Goal: Ask a question

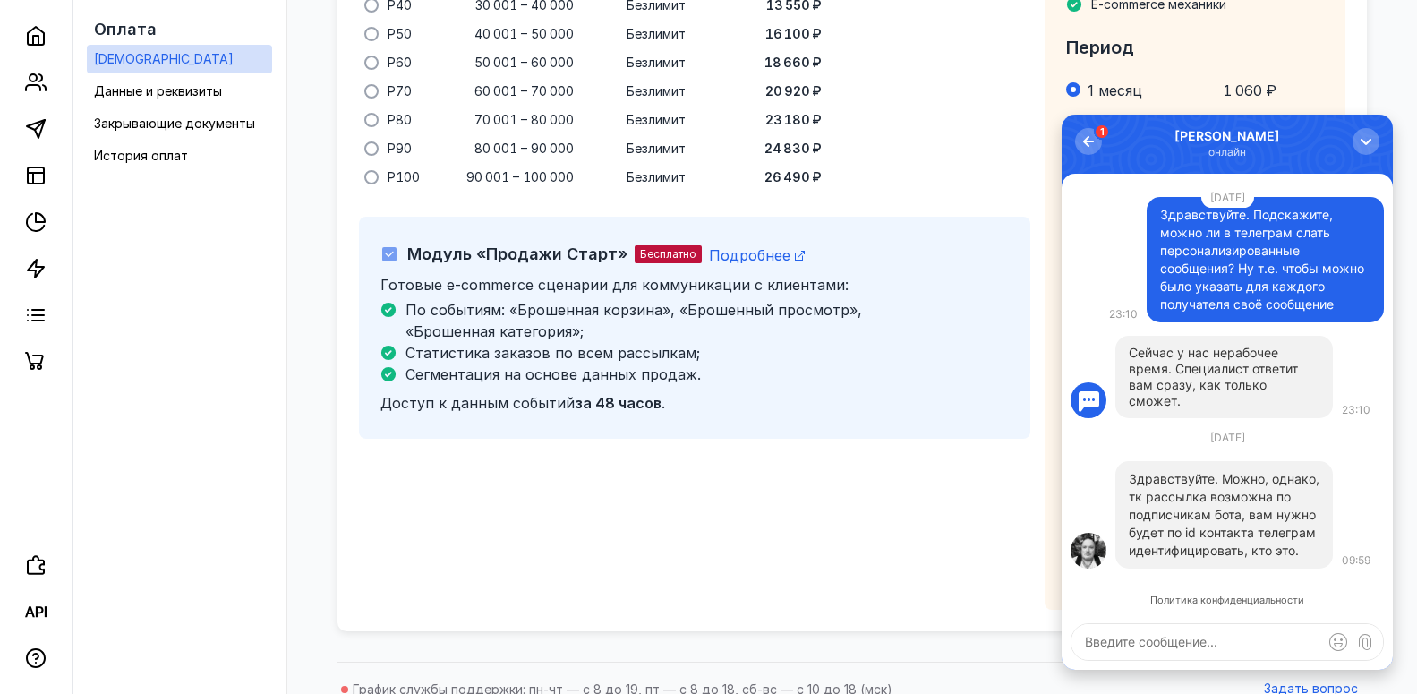
scroll to position [1552, 0]
drag, startPoint x: 1164, startPoint y: 495, endPoint x: 1219, endPoint y: 490, distance: 55.8
click at [1219, 490] on p "Здравствуйте. Можно, однако, тк рассылка возможна по подписчикам бота, вам нужн…" at bounding box center [1224, 515] width 191 height 90
drag, startPoint x: 1183, startPoint y: 507, endPoint x: 1178, endPoint y: 525, distance: 18.7
click at [1241, 502] on p "Здравствуйте. Можно, однако, тк рассылка возможна по подписчикам бота, вам нужн…" at bounding box center [1224, 515] width 191 height 90
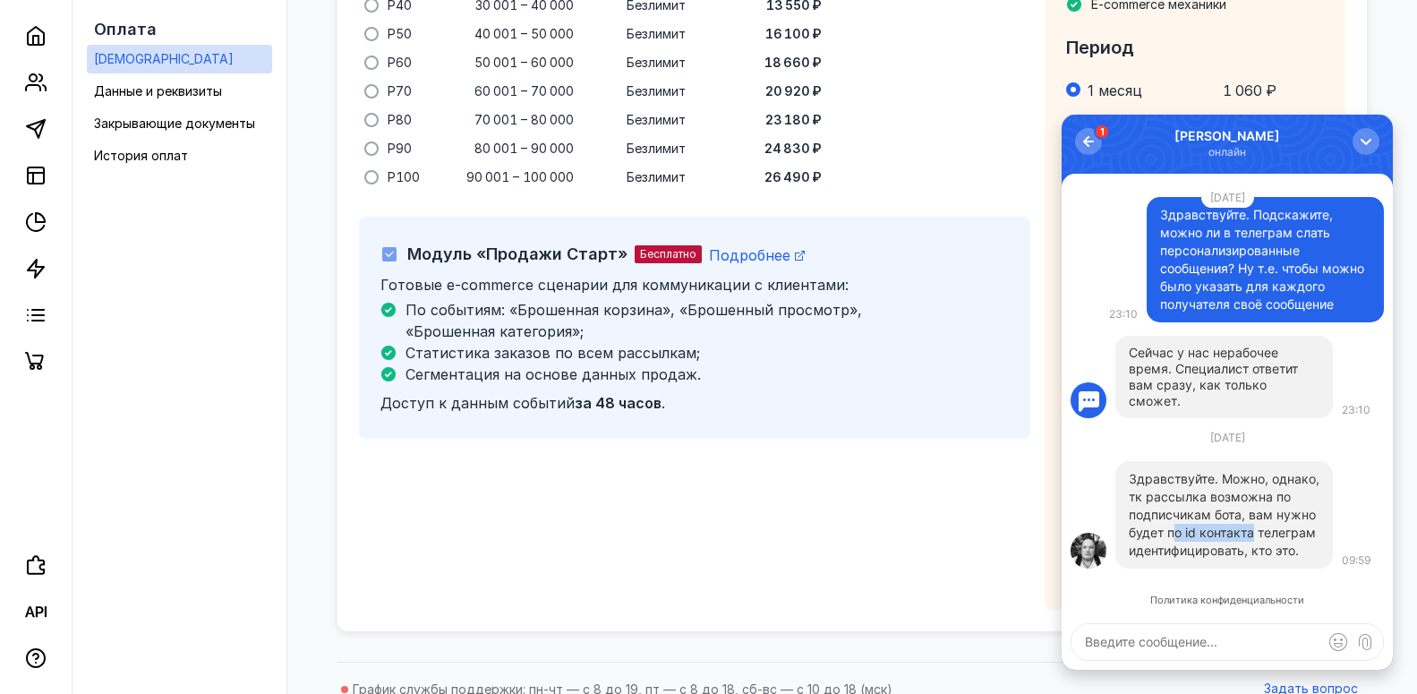
drag, startPoint x: 1178, startPoint y: 525, endPoint x: 1268, endPoint y: 525, distance: 89.5
click at [1267, 525] on p "Здравствуйте. Можно, однако, тк рассылка возможна по подписчикам бота, вам нужн…" at bounding box center [1224, 515] width 191 height 90
drag, startPoint x: 1157, startPoint y: 551, endPoint x: 1277, endPoint y: 551, distance: 120.0
click at [1277, 551] on p "Здравствуйте. Можно, однако, тк рассылка возможна по подписчикам бота, вам нужн…" at bounding box center [1224, 515] width 191 height 90
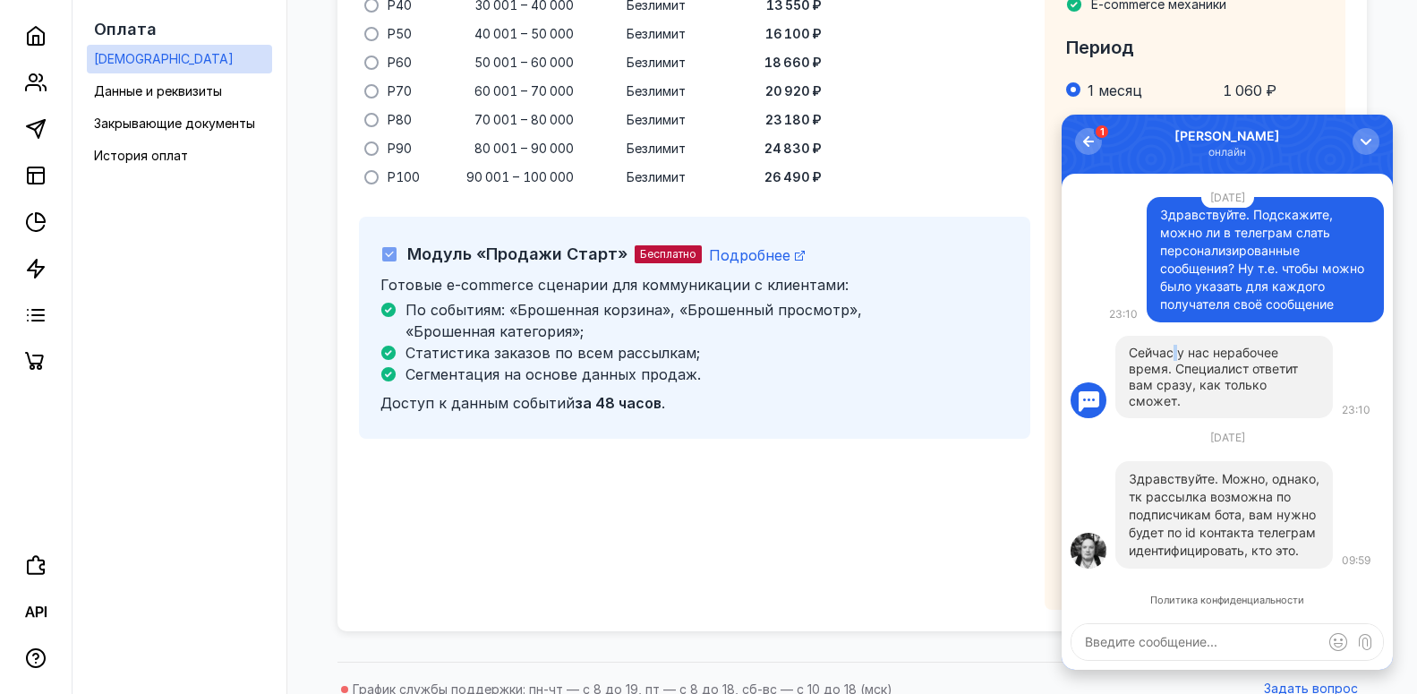
drag, startPoint x: 1174, startPoint y: 371, endPoint x: 1217, endPoint y: 368, distance: 43.1
click at [1217, 368] on div "Сейчас у нас нерабочее время. Специалист ответит вам сразу, как только сможет." at bounding box center [1224, 377] width 191 height 64
drag, startPoint x: 1226, startPoint y: 389, endPoint x: 1288, endPoint y: 389, distance: 61.8
click at [1288, 389] on div "Сейчас у нас нерабочее время. Специалист ответит вам сразу, как только сможет." at bounding box center [1224, 377] width 191 height 64
click at [1187, 403] on div "Сейчас у нас нерабочее время. Специалист ответит вам сразу, как только сможет." at bounding box center [1224, 377] width 191 height 64
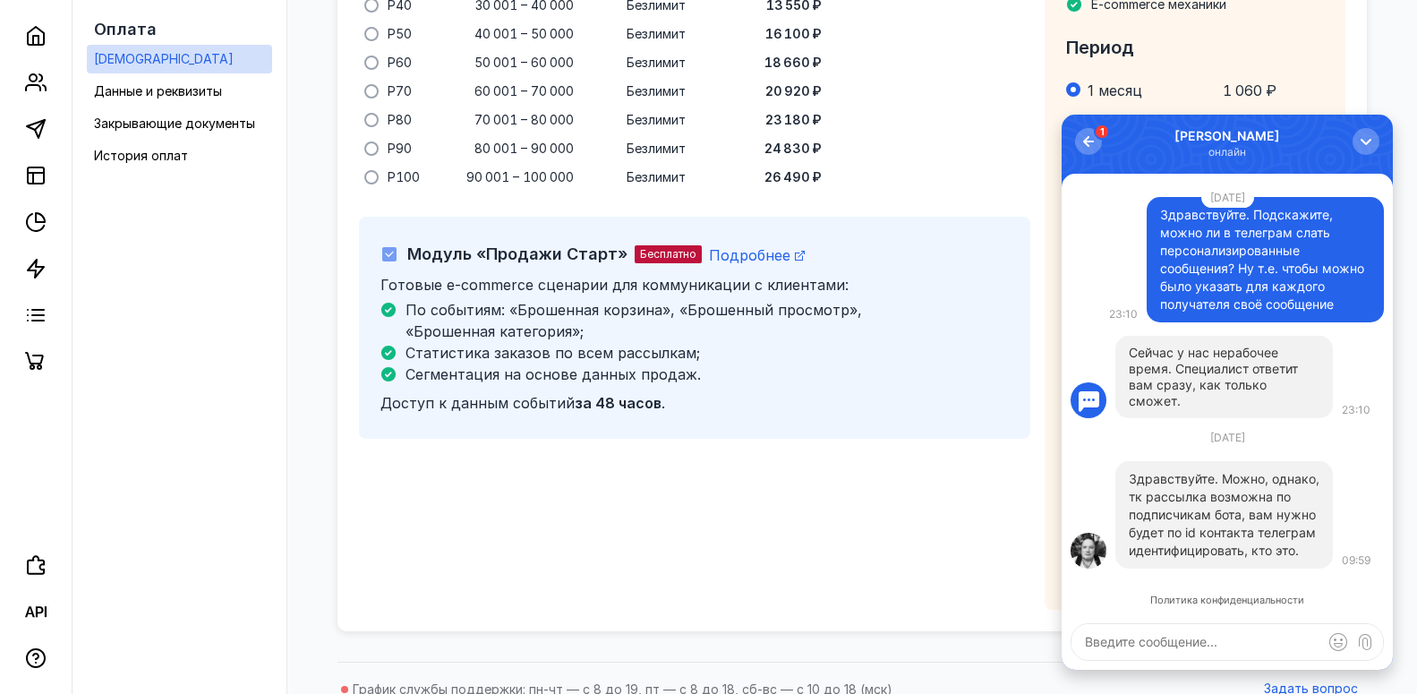
drag, startPoint x: 1176, startPoint y: 403, endPoint x: 1269, endPoint y: 396, distance: 93.4
click at [1269, 396] on div "Сейчас у нас нерабочее время. Специалист ответит вам сразу, как только сможет." at bounding box center [1224, 377] width 191 height 64
click at [1183, 641] on textarea at bounding box center [1228, 642] width 312 height 36
drag, startPoint x: 1195, startPoint y: 304, endPoint x: 1251, endPoint y: 303, distance: 55.5
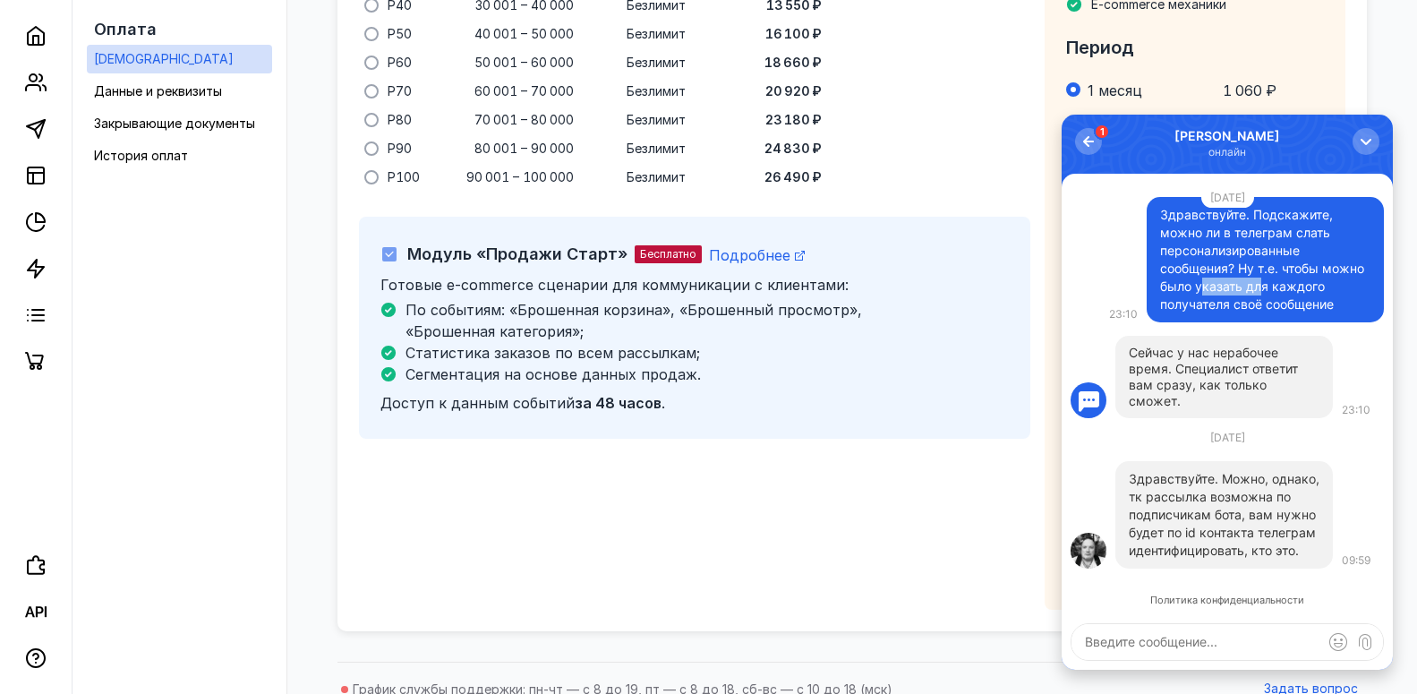
click at [1251, 303] on div "Здравствуйте. Подскажите, можно ли в телеграм слать персонализированные сообщен…" at bounding box center [1265, 259] width 210 height 107
drag, startPoint x: 1184, startPoint y: 325, endPoint x: 1261, endPoint y: 323, distance: 77.0
click at [1261, 313] on div "Здравствуйте. Подскажите, можно ли в телеграм слать персонализированные сообщен…" at bounding box center [1265, 259] width 210 height 107
drag, startPoint x: 1191, startPoint y: 476, endPoint x: 1285, endPoint y: 481, distance: 94.1
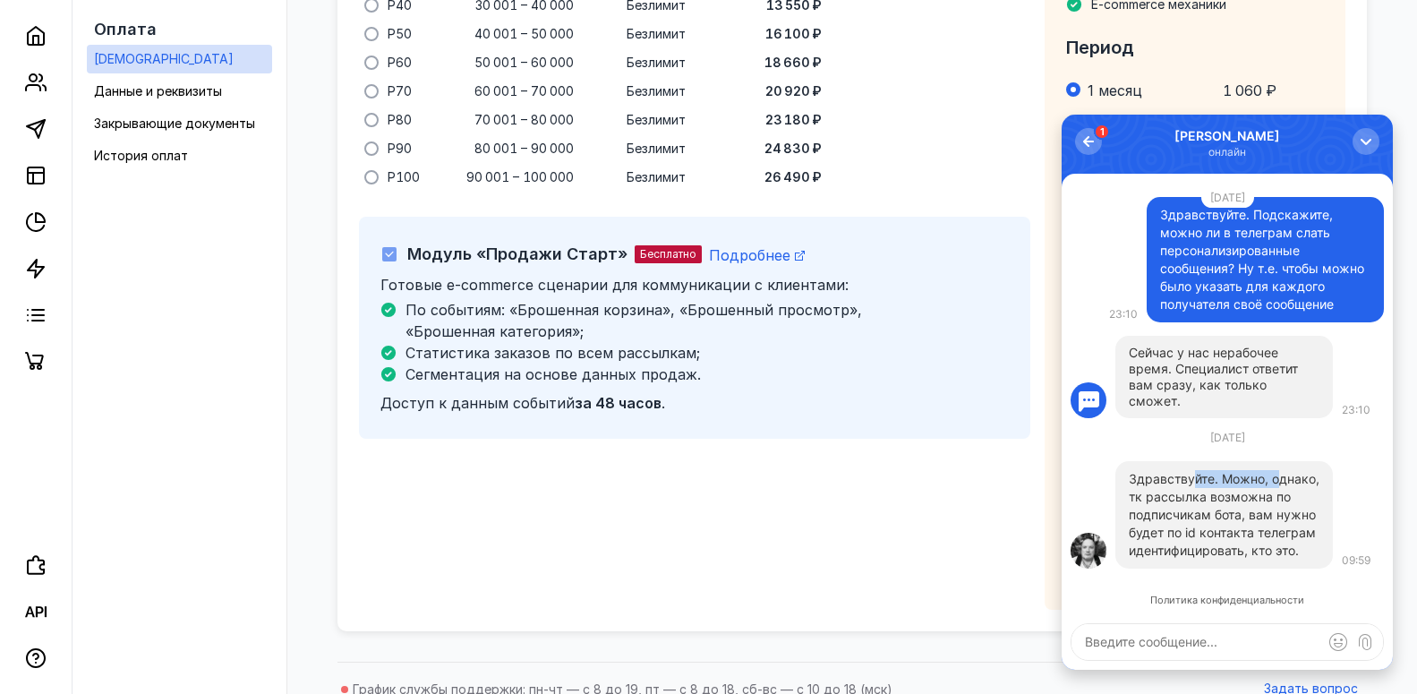
click at [1285, 481] on p "Здравствуйте. Можно, однако, тк рассылка возможна по подписчикам бота, вам нужн…" at bounding box center [1224, 515] width 191 height 90
drag, startPoint x: 1197, startPoint y: 501, endPoint x: 1245, endPoint y: 500, distance: 48.3
click at [1245, 500] on p "Здравствуйте. Можно, однако, тк рассылка возможна по подписчикам бота, вам нужн…" at bounding box center [1224, 515] width 191 height 90
drag, startPoint x: 1161, startPoint y: 506, endPoint x: 1264, endPoint y: 506, distance: 102.9
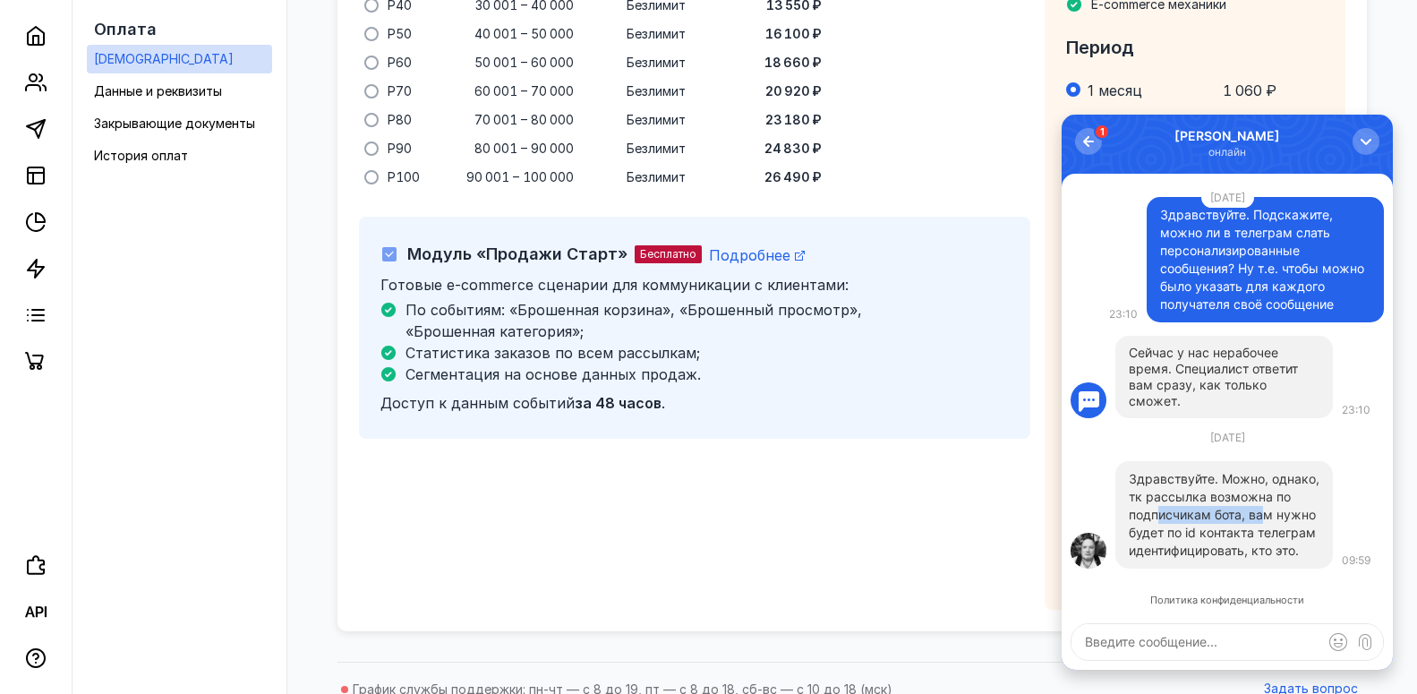
click at [1264, 506] on p "Здравствуйте. Можно, однако, тк рассылка возможна по подписчикам бота, вам нужн…" at bounding box center [1224, 515] width 191 height 90
drag, startPoint x: 1182, startPoint y: 530, endPoint x: 1263, endPoint y: 531, distance: 81.5
click at [1263, 531] on p "Здравствуйте. Можно, однако, тк рассылка возможна по подписчикам бота, вам нужн…" at bounding box center [1224, 515] width 191 height 90
drag, startPoint x: 1183, startPoint y: 555, endPoint x: 1249, endPoint y: 551, distance: 65.5
click at [1249, 551] on p "Здравствуйте. Можно, однако, тк рассылка возможна по подписчикам бота, вам нужн…" at bounding box center [1224, 515] width 191 height 90
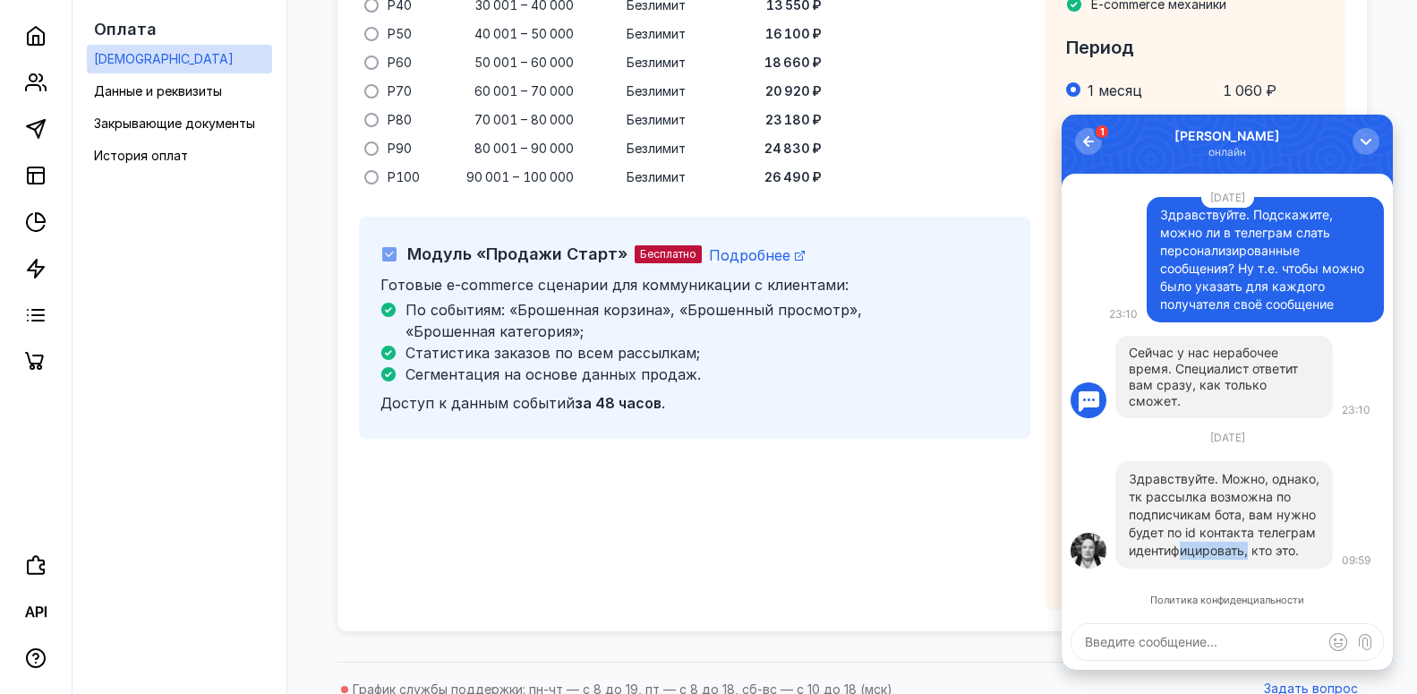
click at [1249, 551] on p "Здравствуйте. Можно, однако, тк рассылка возможна по подписчикам бота, вам нужн…" at bounding box center [1224, 515] width 191 height 90
drag, startPoint x: 1228, startPoint y: 532, endPoint x: 1267, endPoint y: 533, distance: 38.5
click at [1267, 533] on p "Здравствуйте. Можно, однако, тк рассылка возможна по подписчикам бота, вам нужн…" at bounding box center [1224, 515] width 191 height 90
drag, startPoint x: 1147, startPoint y: 549, endPoint x: 1275, endPoint y: 549, distance: 128.0
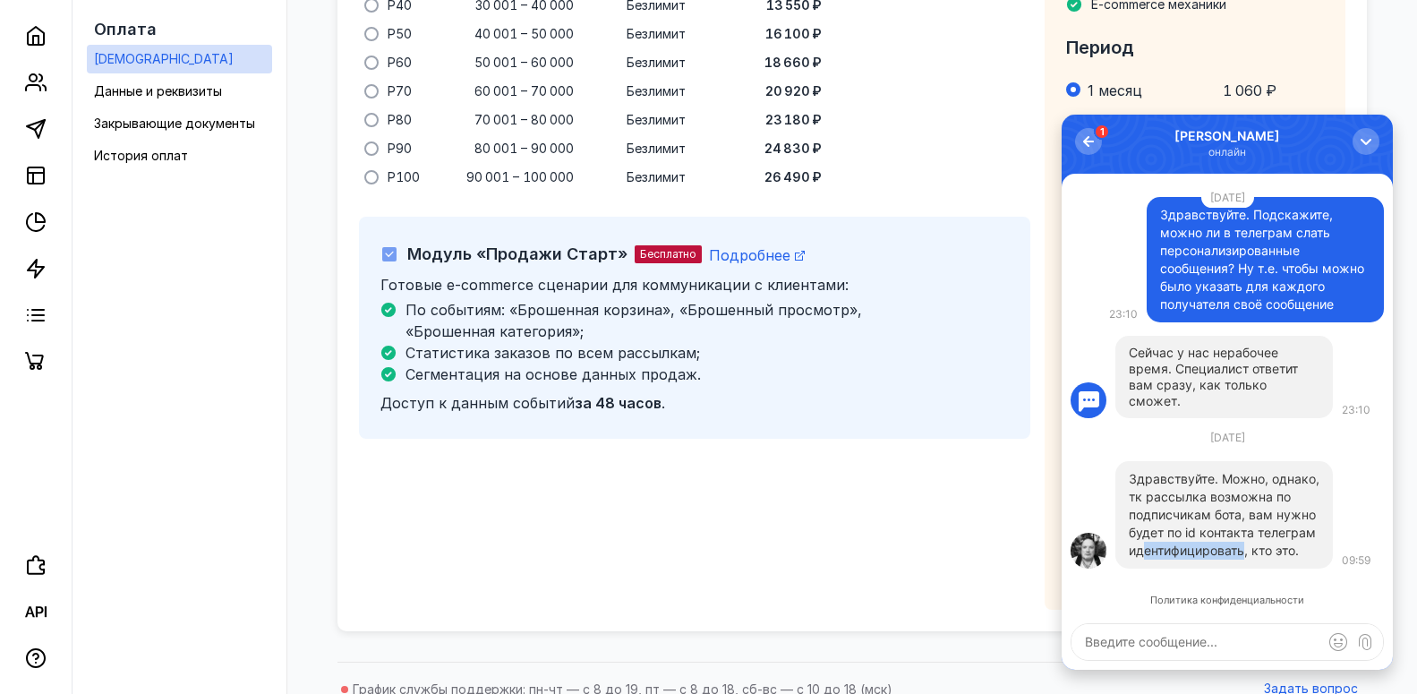
click at [1275, 549] on p "Здравствуйте. Можно, однако, тк рассылка возможна по подписчикам бота, вам нужн…" at bounding box center [1224, 515] width 191 height 90
drag, startPoint x: 1136, startPoint y: 502, endPoint x: 1261, endPoint y: 515, distance: 126.0
click at [1261, 515] on div "Здравствуйте. Можно, однако, тк рассылка возможна по подписчикам бота, вам нужн…" at bounding box center [1224, 514] width 218 height 107
click at [1261, 515] on p "Здравствуйте. Можно, однако, тк рассылка возможна по подписчикам бота, вам нужн…" at bounding box center [1224, 515] width 191 height 90
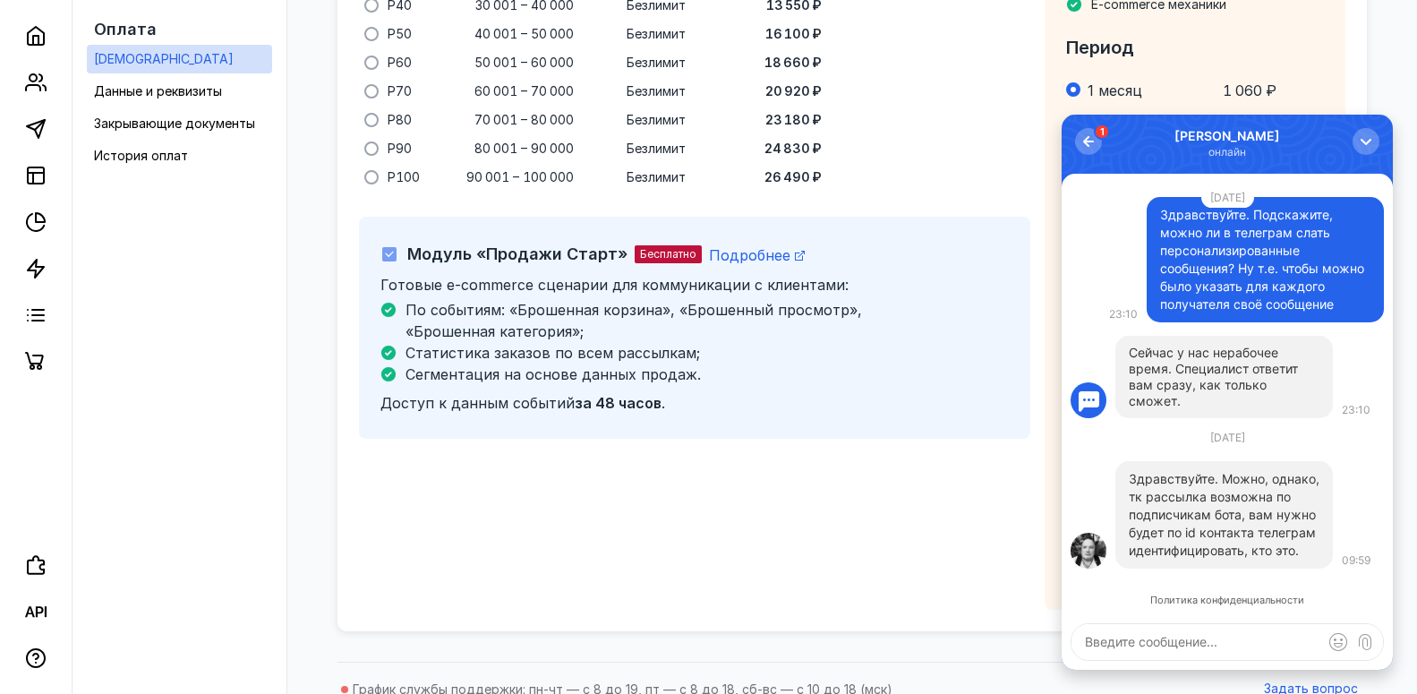
click at [1157, 636] on textarea at bounding box center [1228, 642] width 312 height 36
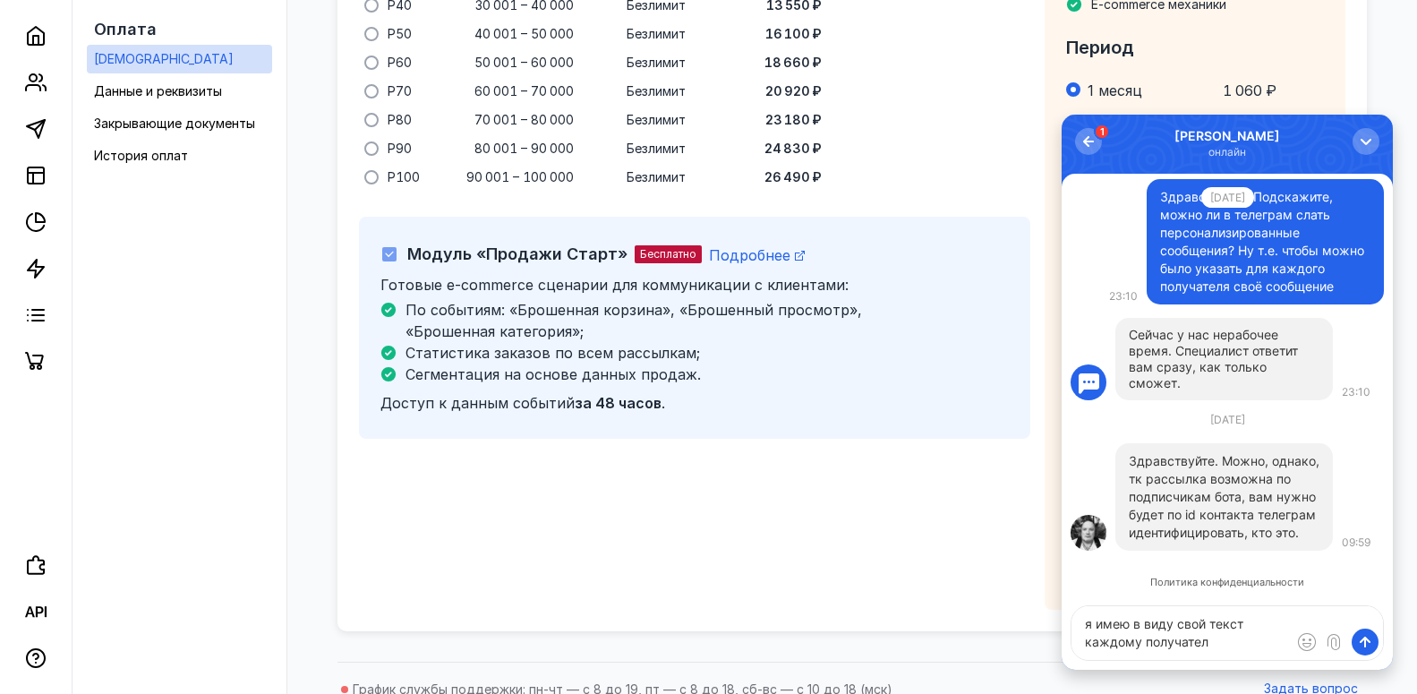
type textarea "я имею в виду свой текст каждому получателю"
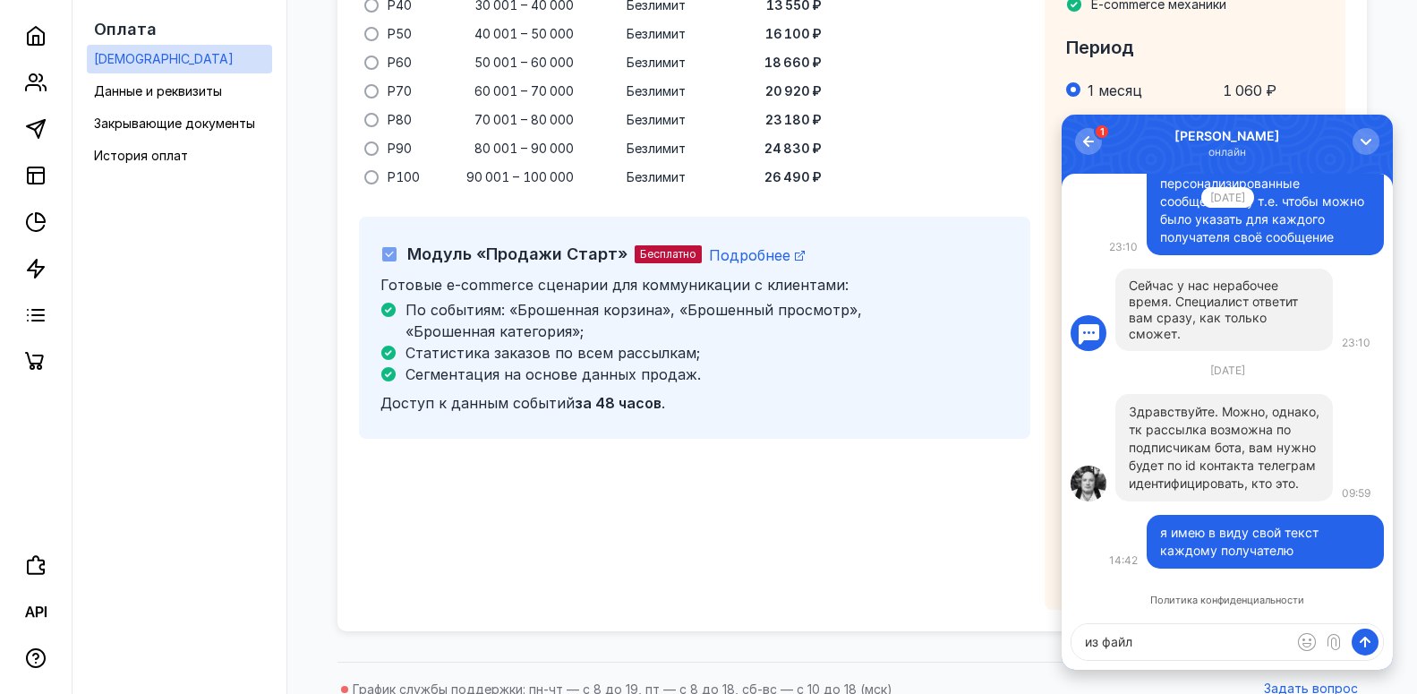
type textarea "из файла"
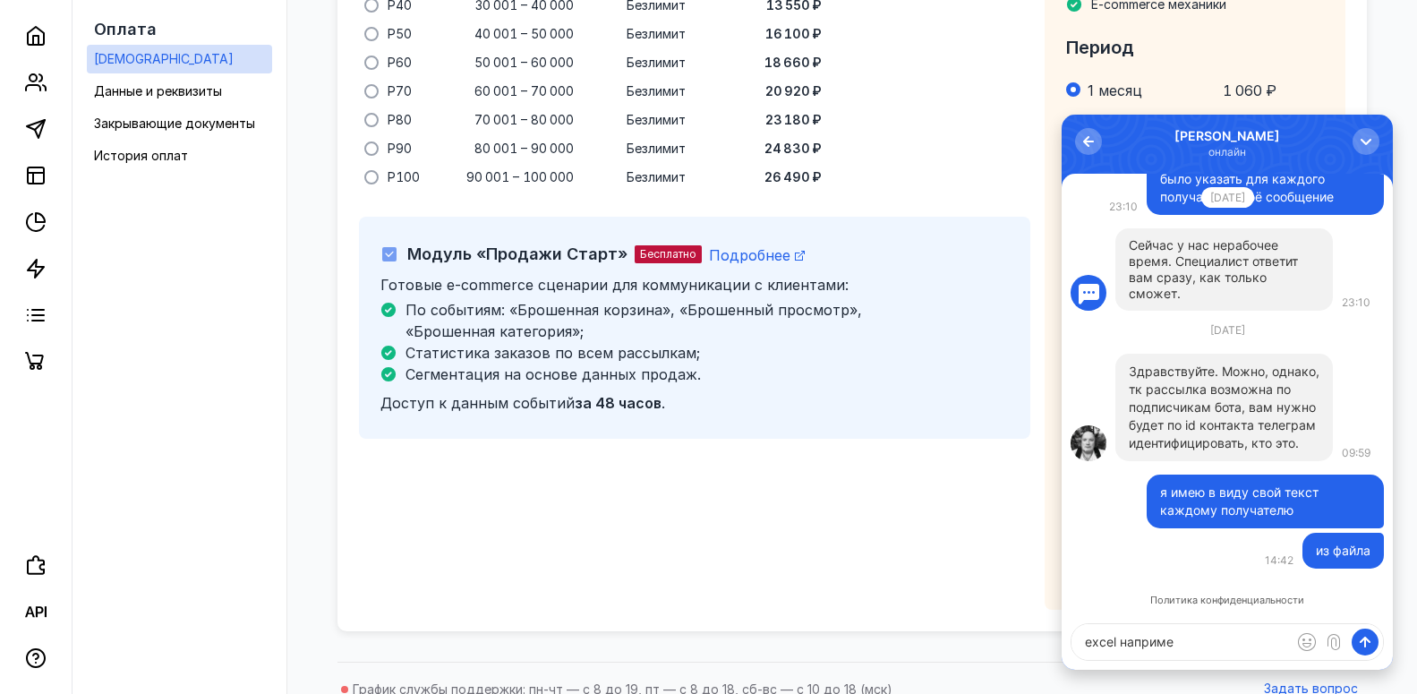
type textarea "excel например"
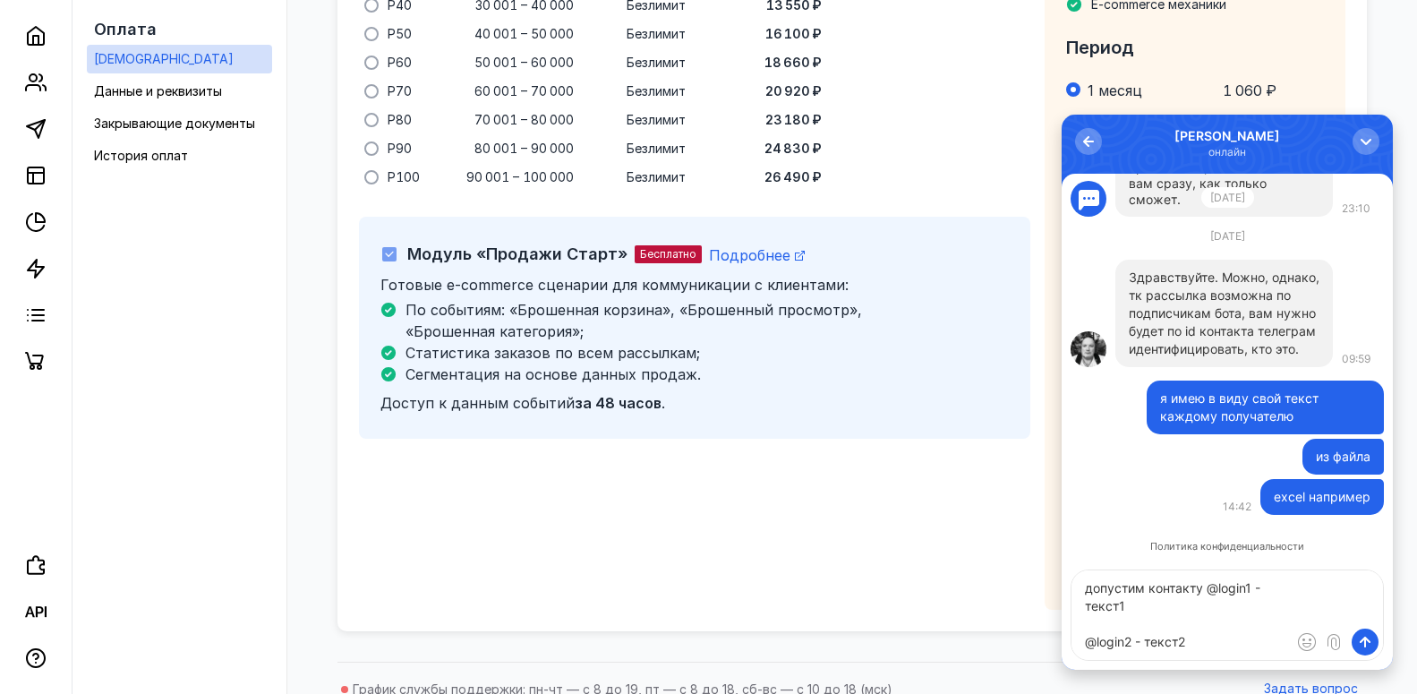
scroll to position [9, 0]
type textarea "допустим контакту @login1 - текст1 @login2 - текст2 ..."
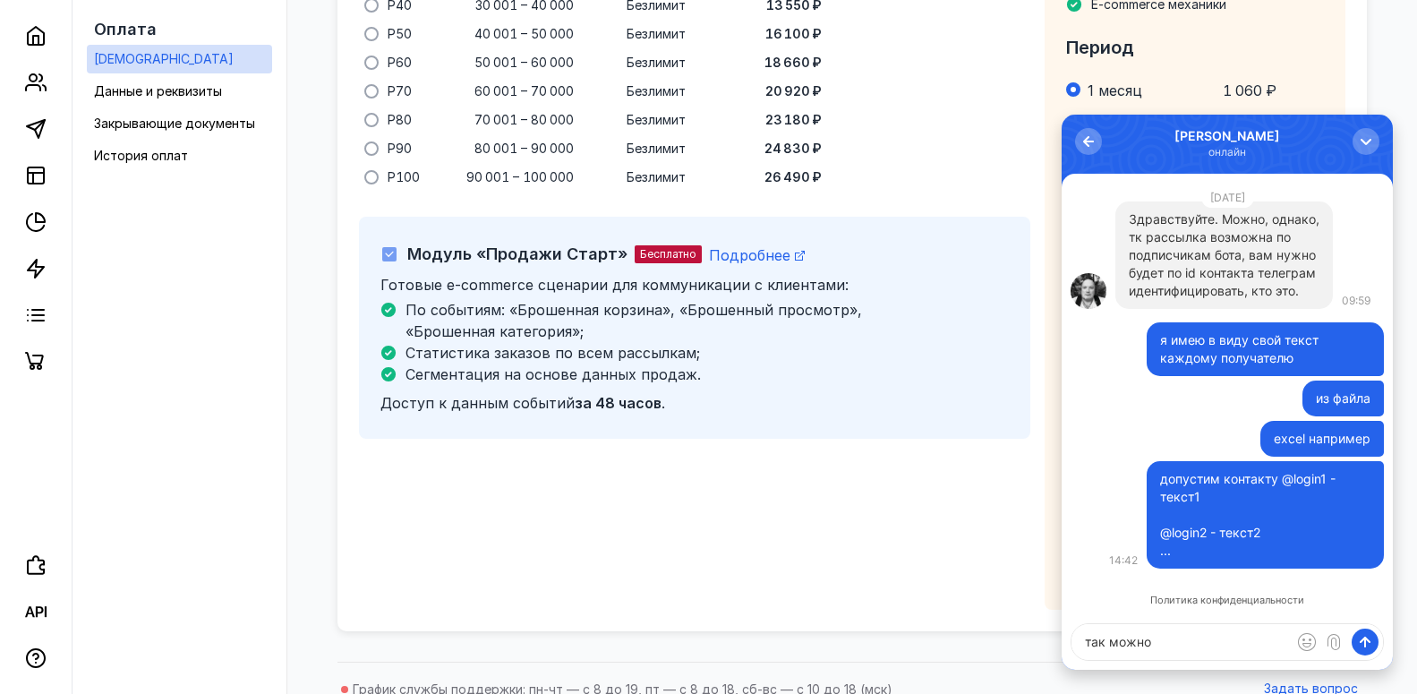
type textarea "так можно?"
